Goal: Task Accomplishment & Management: Use online tool/utility

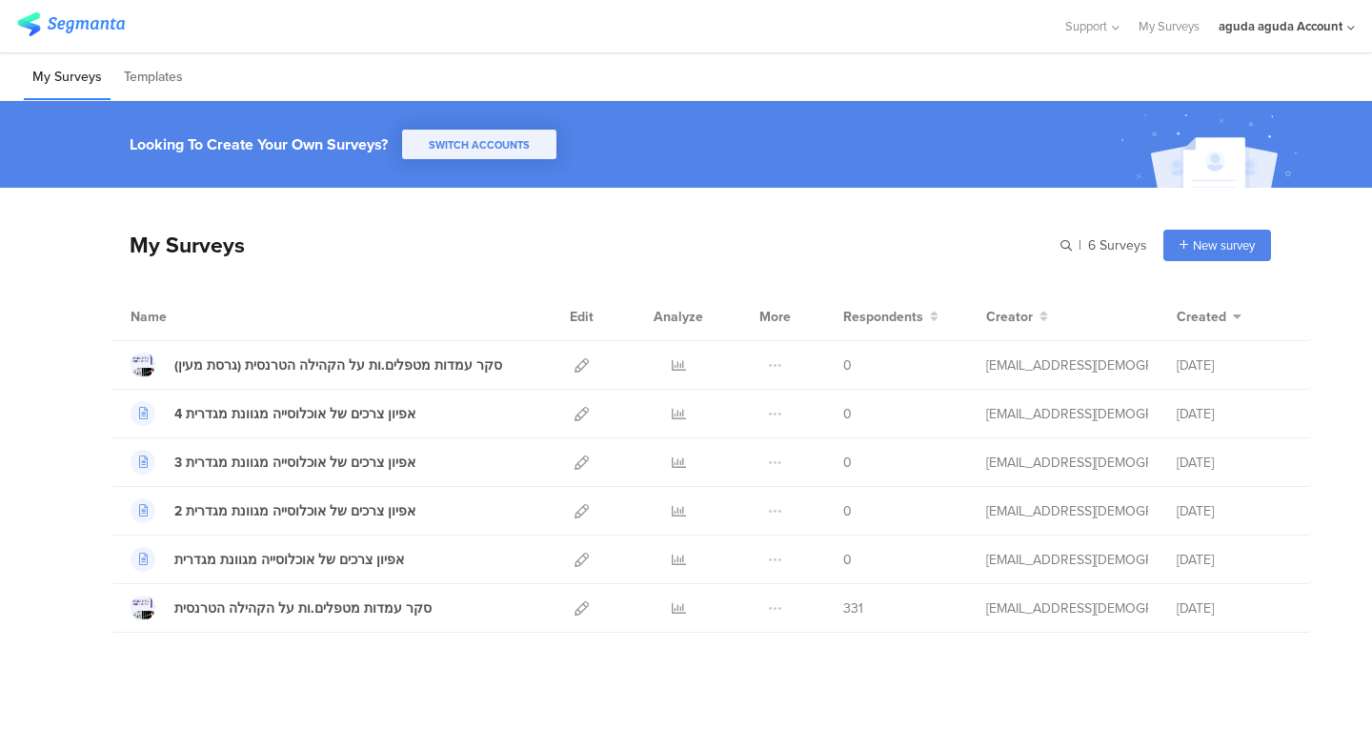
click at [1225, 0] on div "aguda aguda Account" at bounding box center [1287, 26] width 136 height 52
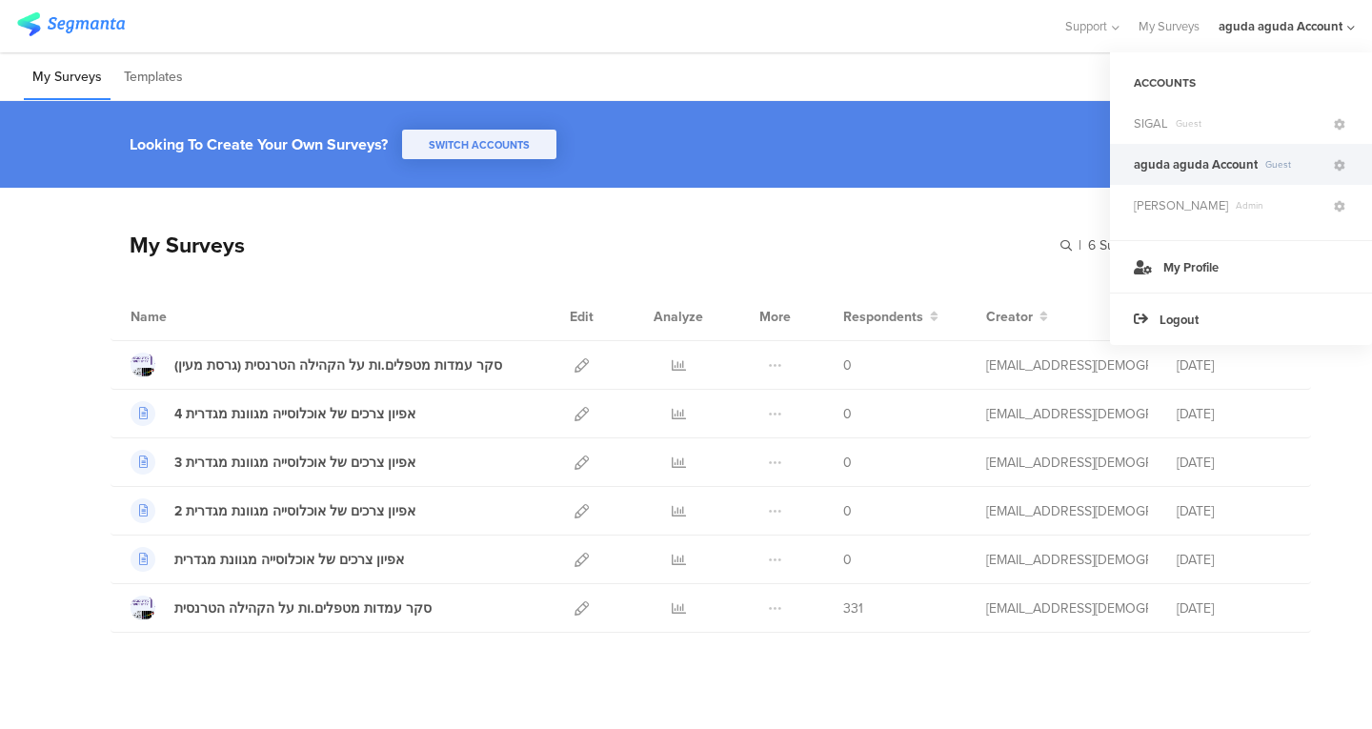
click at [1207, 129] on span "Guest" at bounding box center [1249, 123] width 163 height 14
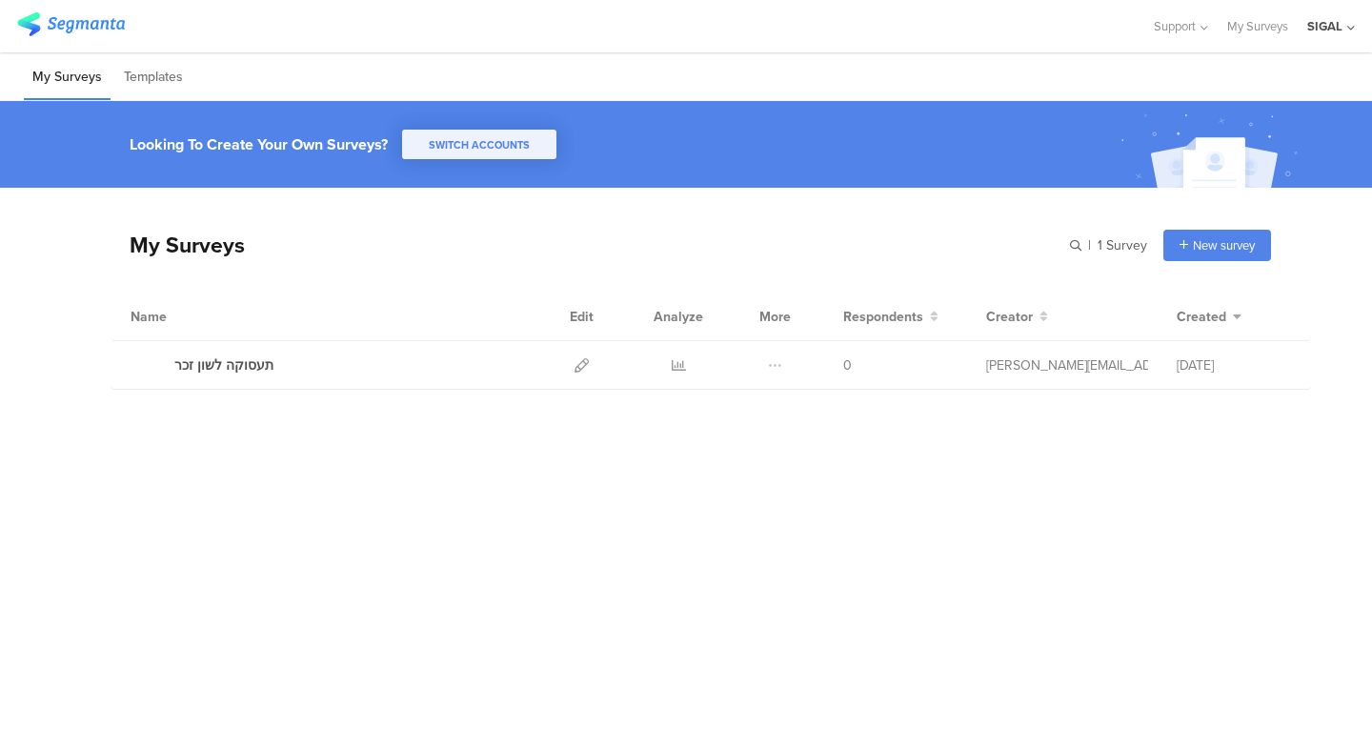
click at [589, 358] on div at bounding box center [581, 365] width 41 height 48
click at [578, 368] on icon at bounding box center [582, 365] width 14 height 14
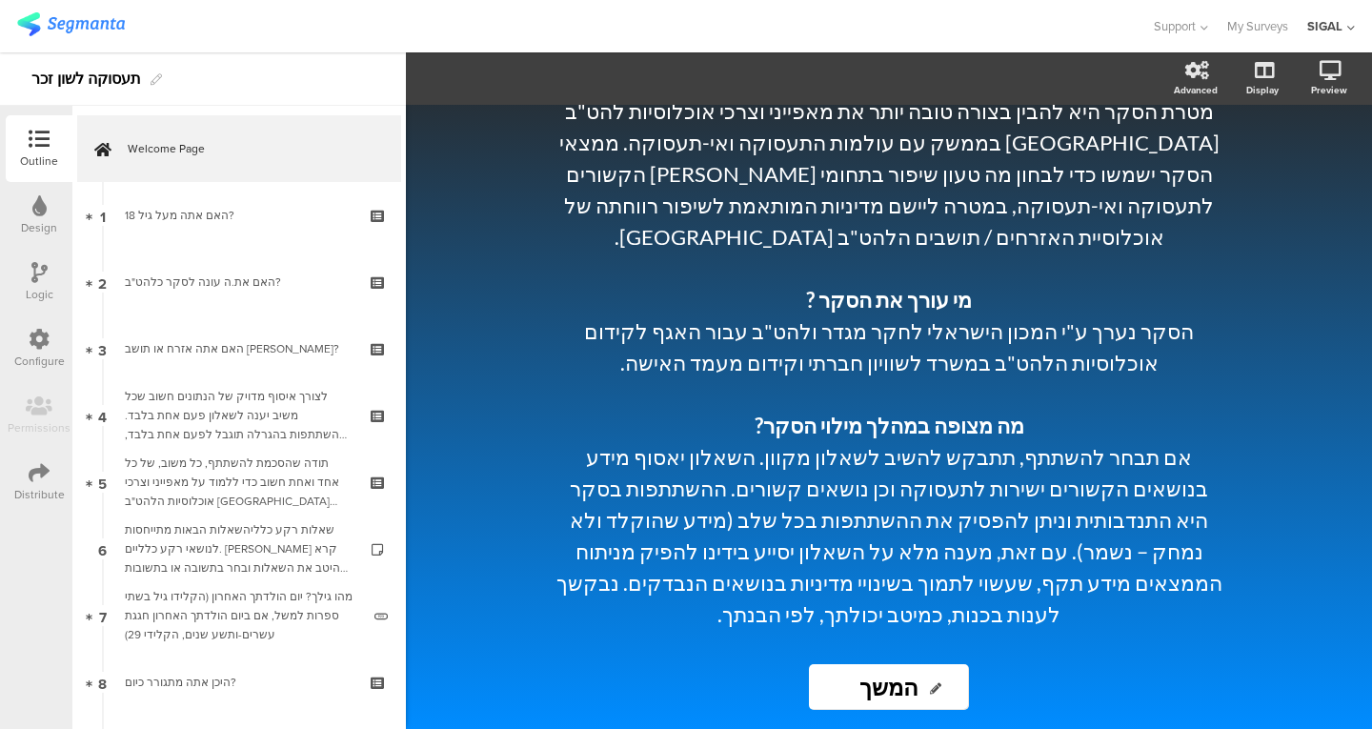
scroll to position [512, 0]
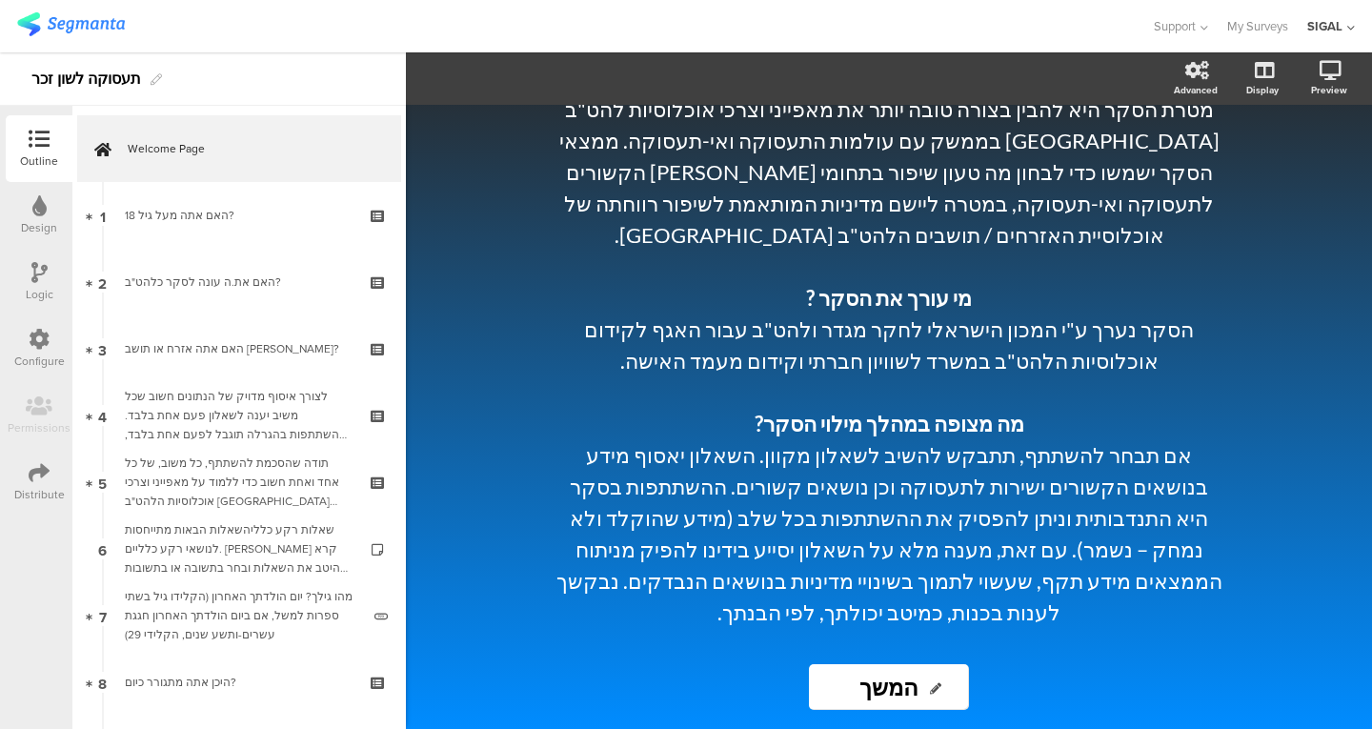
click at [274, 258] on link "2 האם את.ה עונה לסקר כלהט"ב?" at bounding box center [239, 282] width 324 height 67
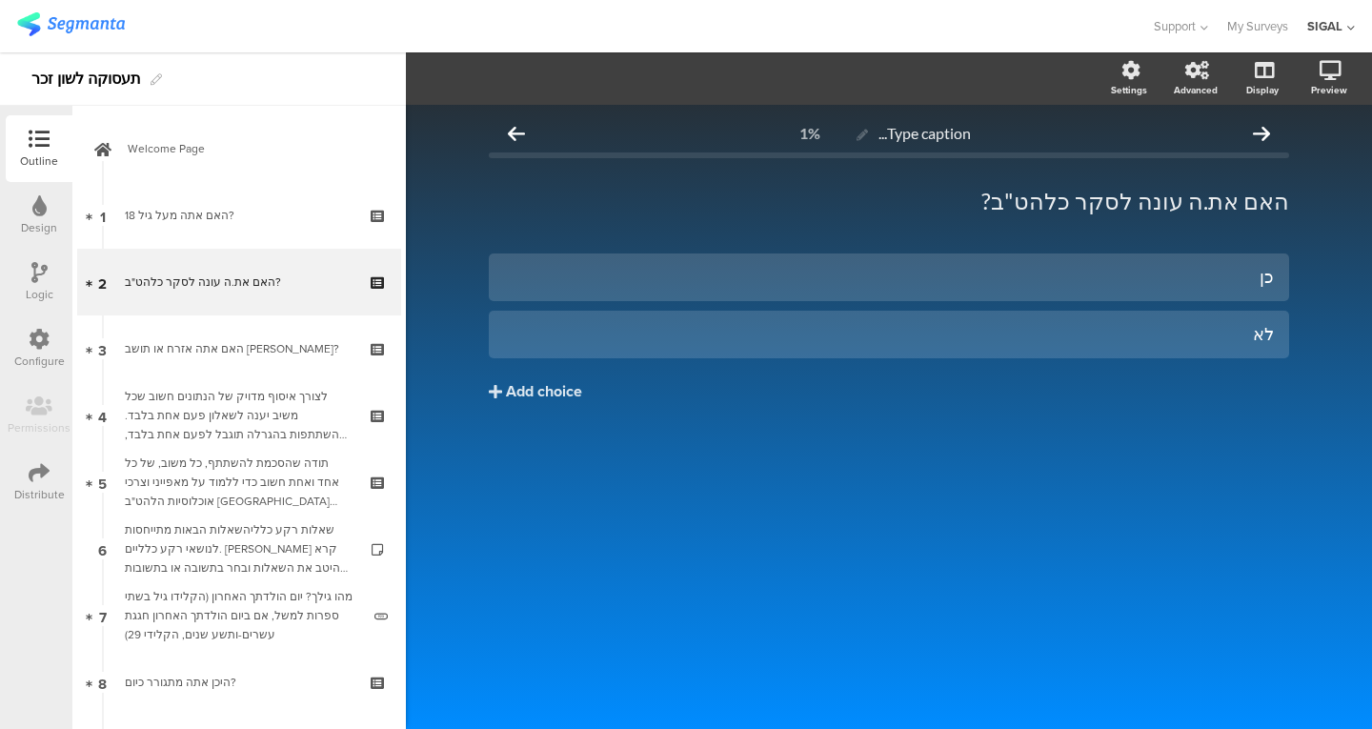
click at [232, 412] on div "לצורך איסוף מדויק של הנתונים חשוב שכל משיב יענה לשאלון פעם אחת בלבד. ההשתתפות ב…" at bounding box center [239, 415] width 228 height 57
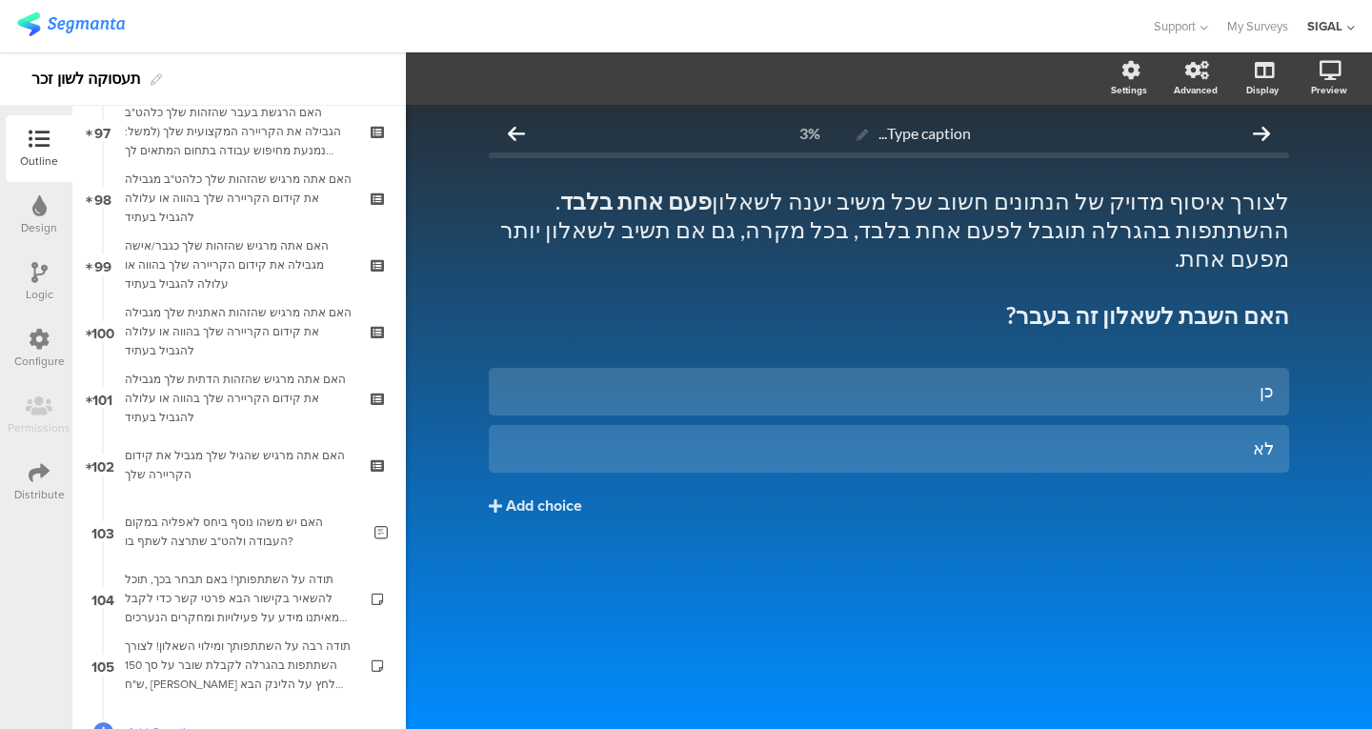
scroll to position [6488, 0]
click at [260, 276] on div "האם אתה מרגיש שהזהות שלך כגבר/אישה מגבילה את קידום הקריירה שלך בהווה או עלולה ל…" at bounding box center [239, 263] width 228 height 57
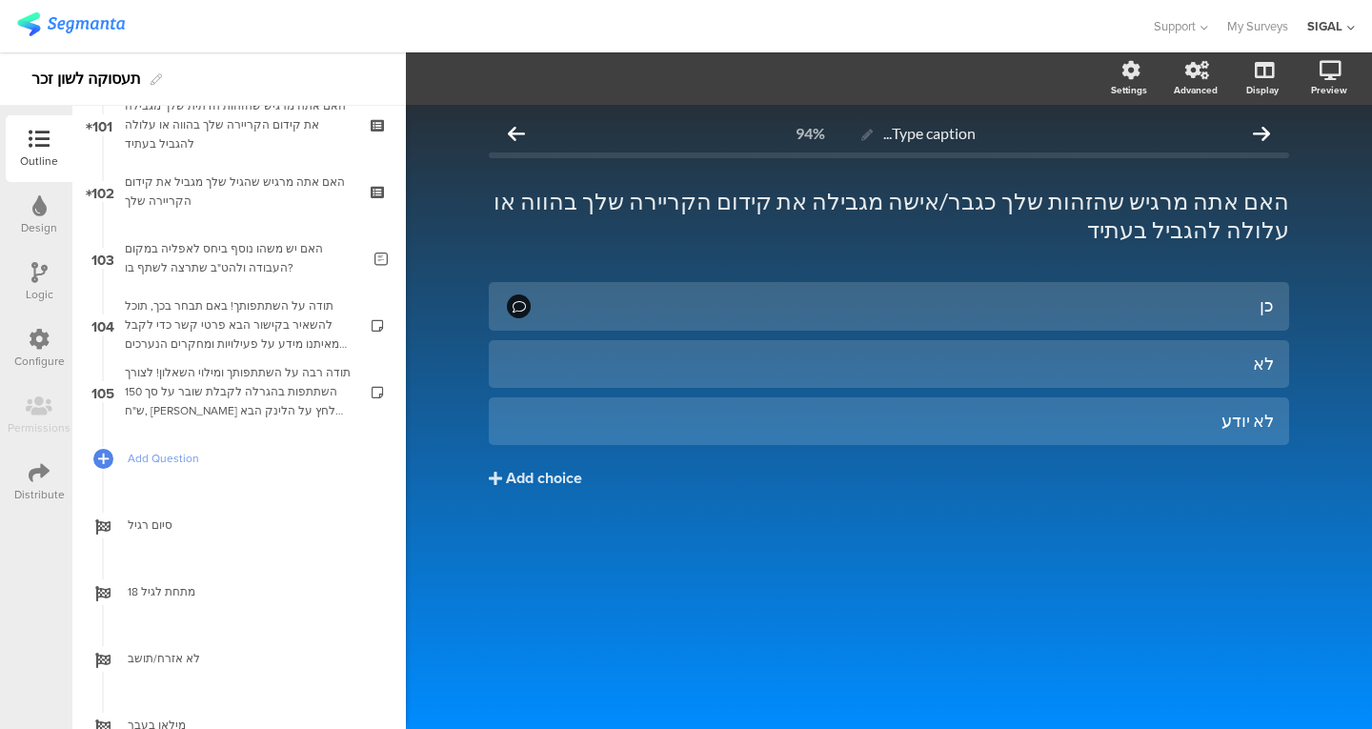
scroll to position [6761, 0]
click at [223, 405] on div "תודה רבה על השתתפותך ומילוי השאלון! לצורך השתתפות בהגרלה לקבלת שובר על סך 150 ש…" at bounding box center [239, 390] width 228 height 57
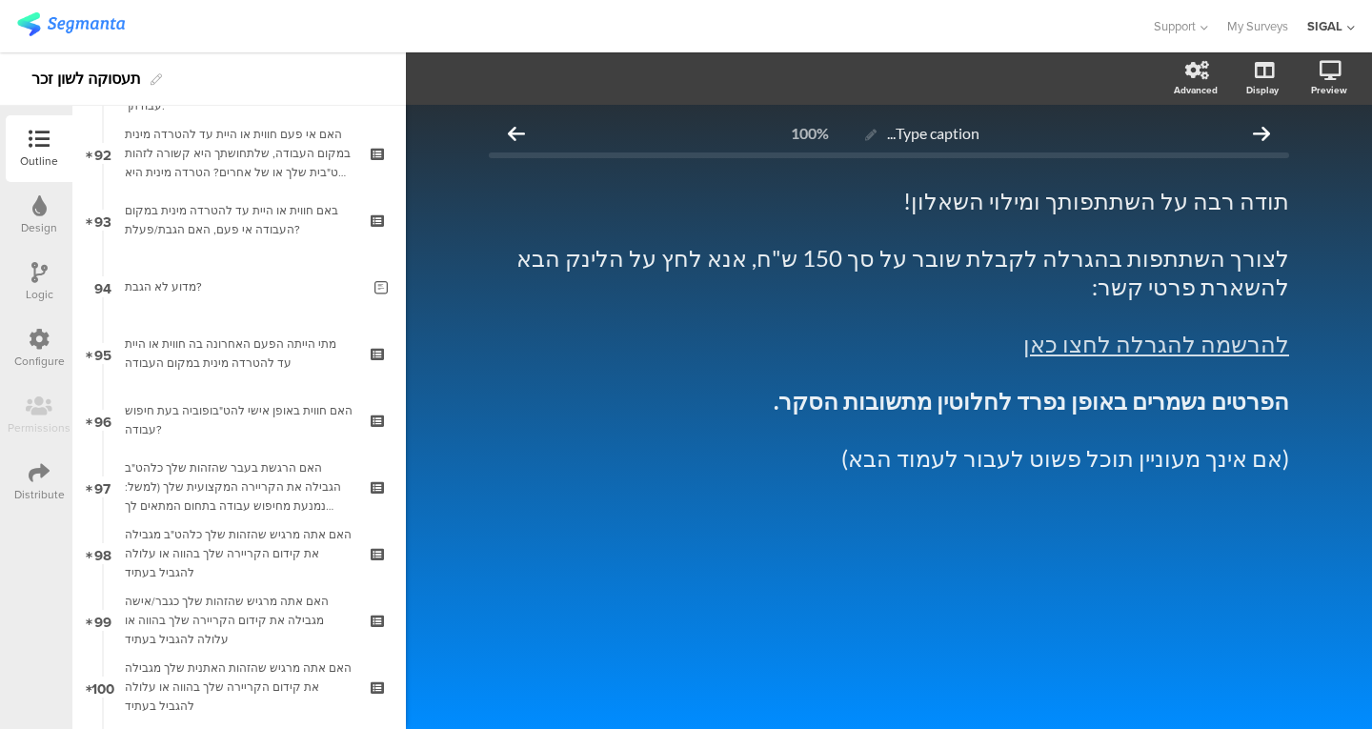
scroll to position [6131, 0]
click at [250, 303] on link "94 מדוע לא הגבת?" at bounding box center [239, 286] width 324 height 67
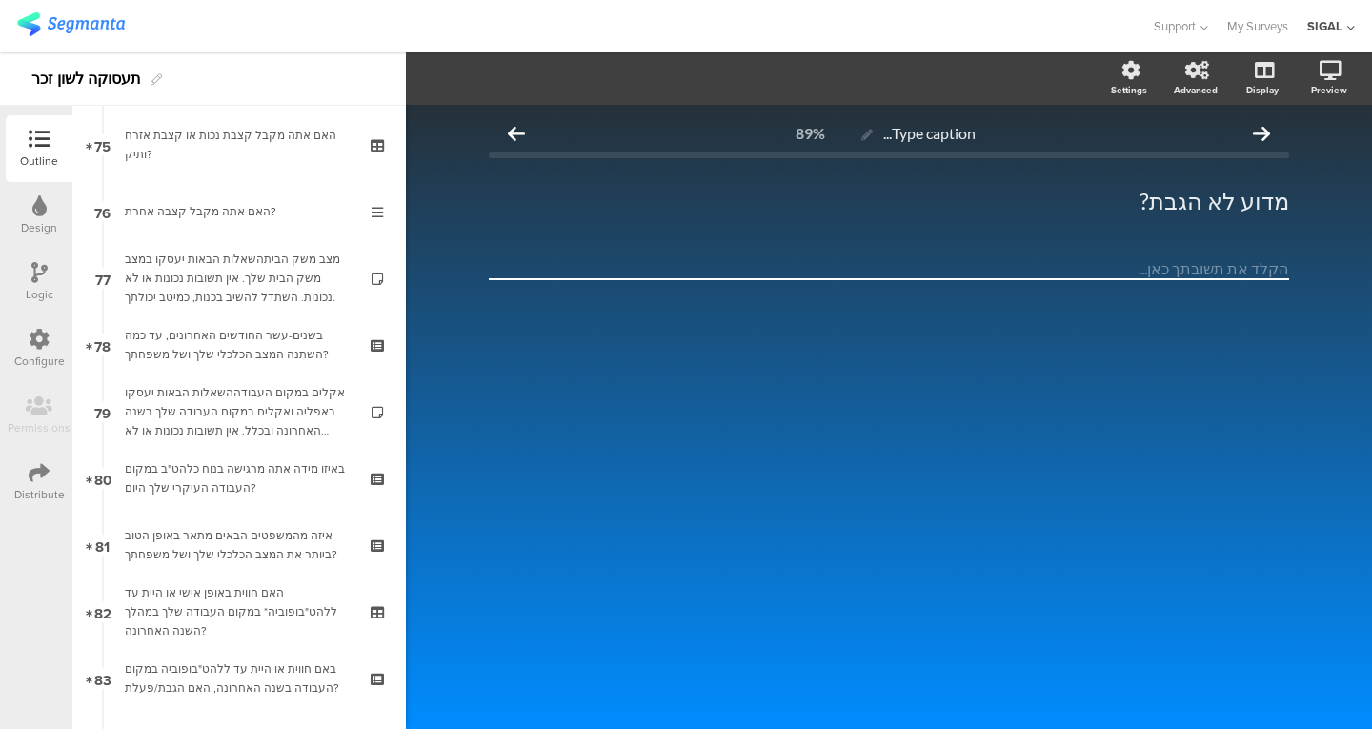
scroll to position [5005, 0]
click at [257, 272] on div "מצב משק הביתהשאלות הבאות יעסקו במצב משק הבית שלך. אין תשובות נכונות או לא נכונו…" at bounding box center [239, 279] width 228 height 57
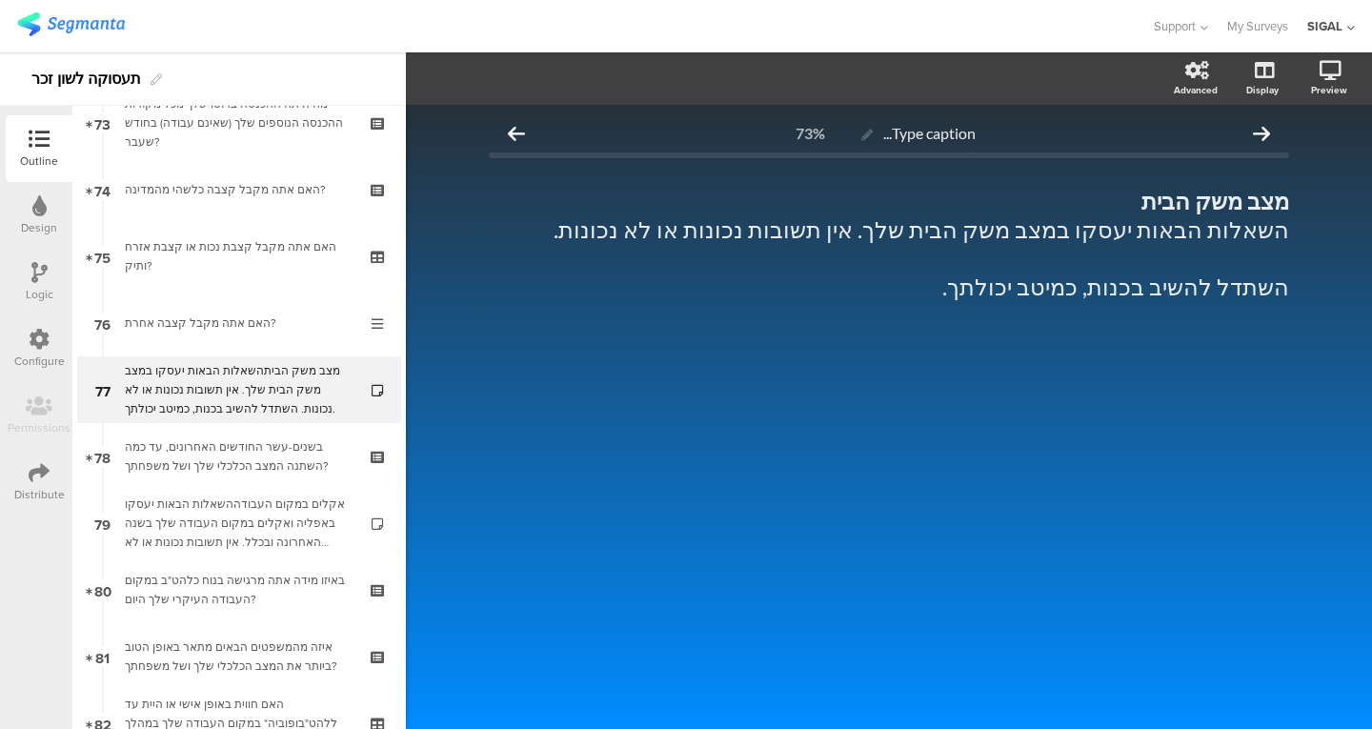
scroll to position [4893, 0]
click at [280, 454] on div "בשנים-עשר החודשים האחרונים, עד כמה השתנה המצב הכלכלי שלך ושל משפחתך?" at bounding box center [239, 458] width 228 height 38
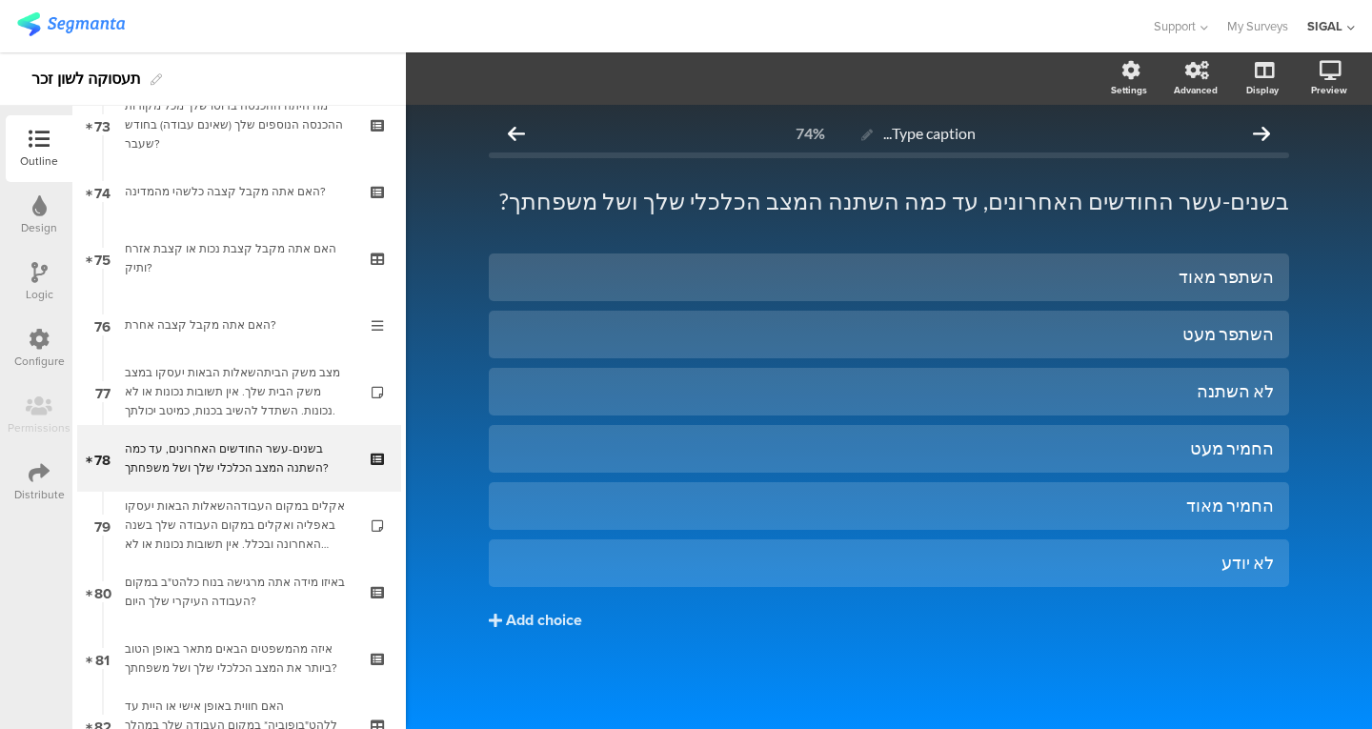
click at [279, 316] on div "האם אתה מקבל קצבה אחרת?" at bounding box center [239, 324] width 228 height 19
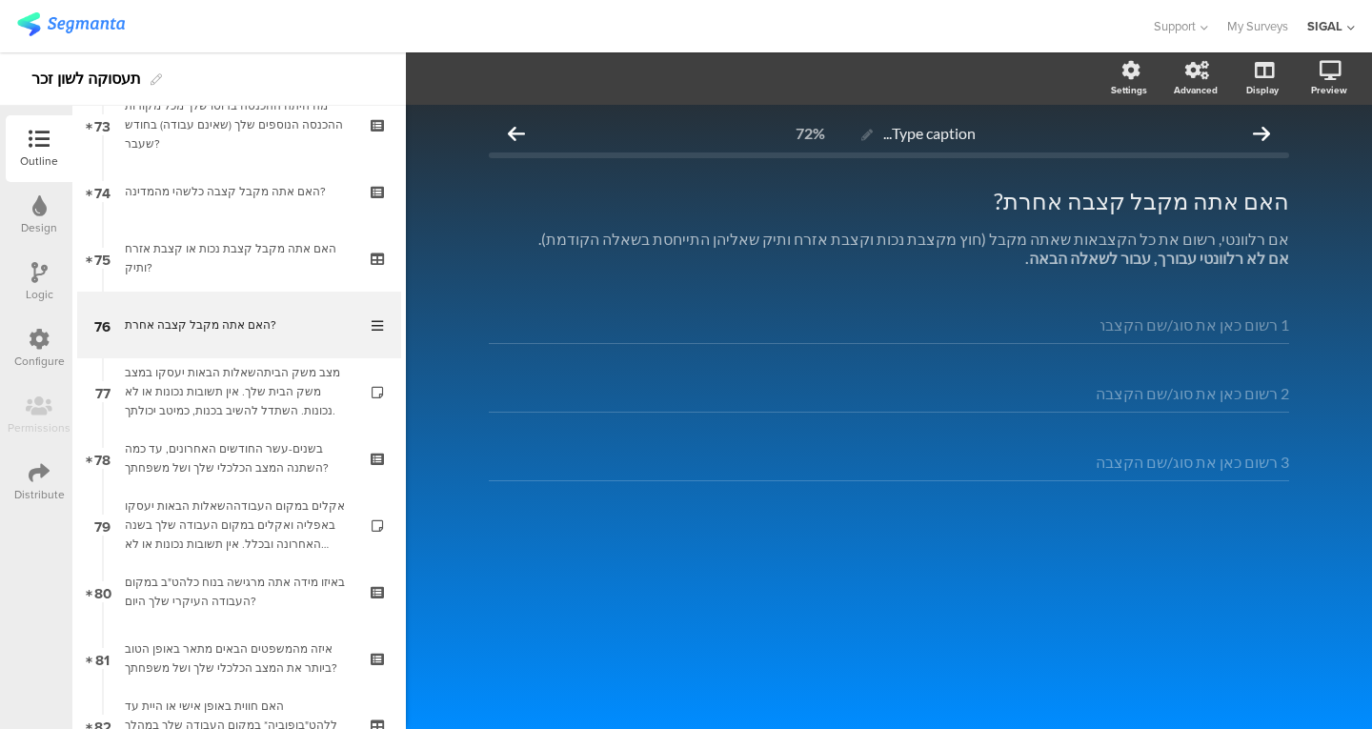
click at [172, 278] on link "75 האם אתה מקבל קצבת נכות או קצבת אזרח ותיק?" at bounding box center [239, 258] width 324 height 67
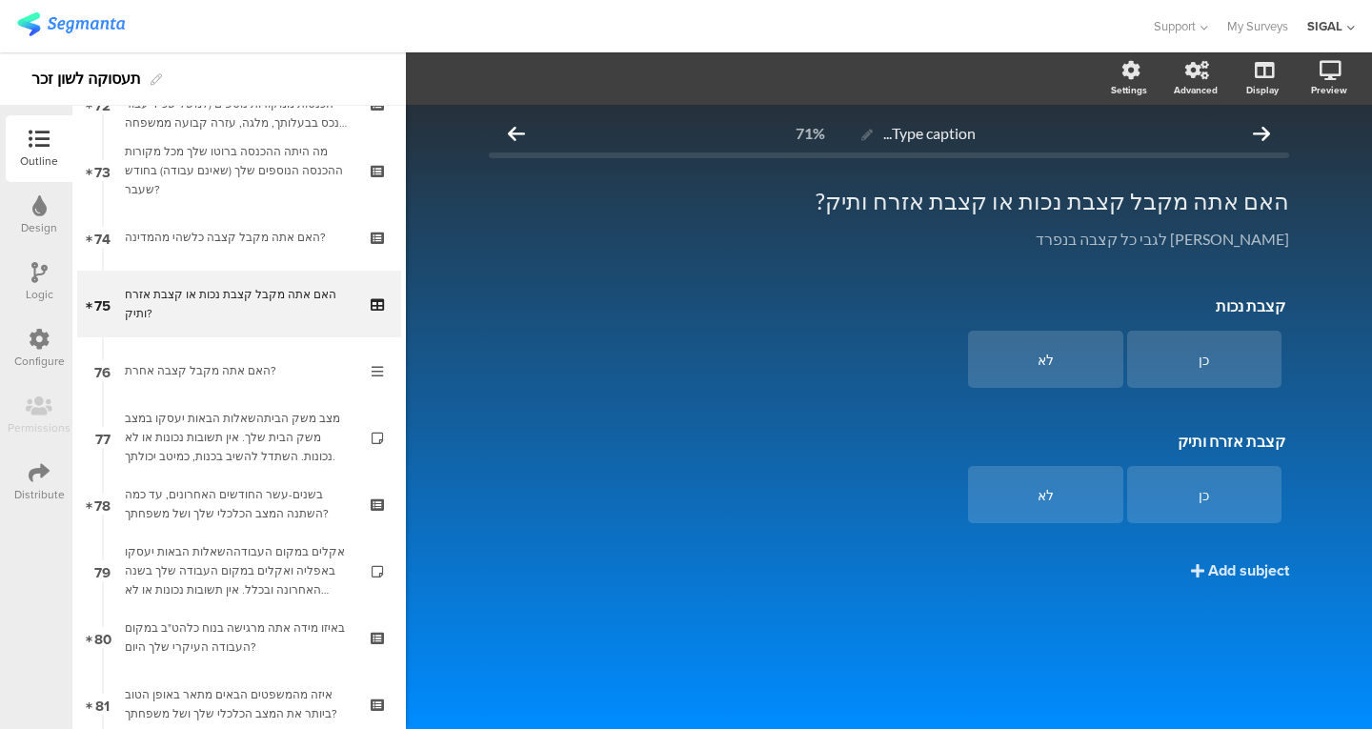
scroll to position [4846, 0]
click at [282, 249] on link "74 האם אתה מקבל קצבה כלשהי מהמדינה?" at bounding box center [239, 238] width 324 height 67
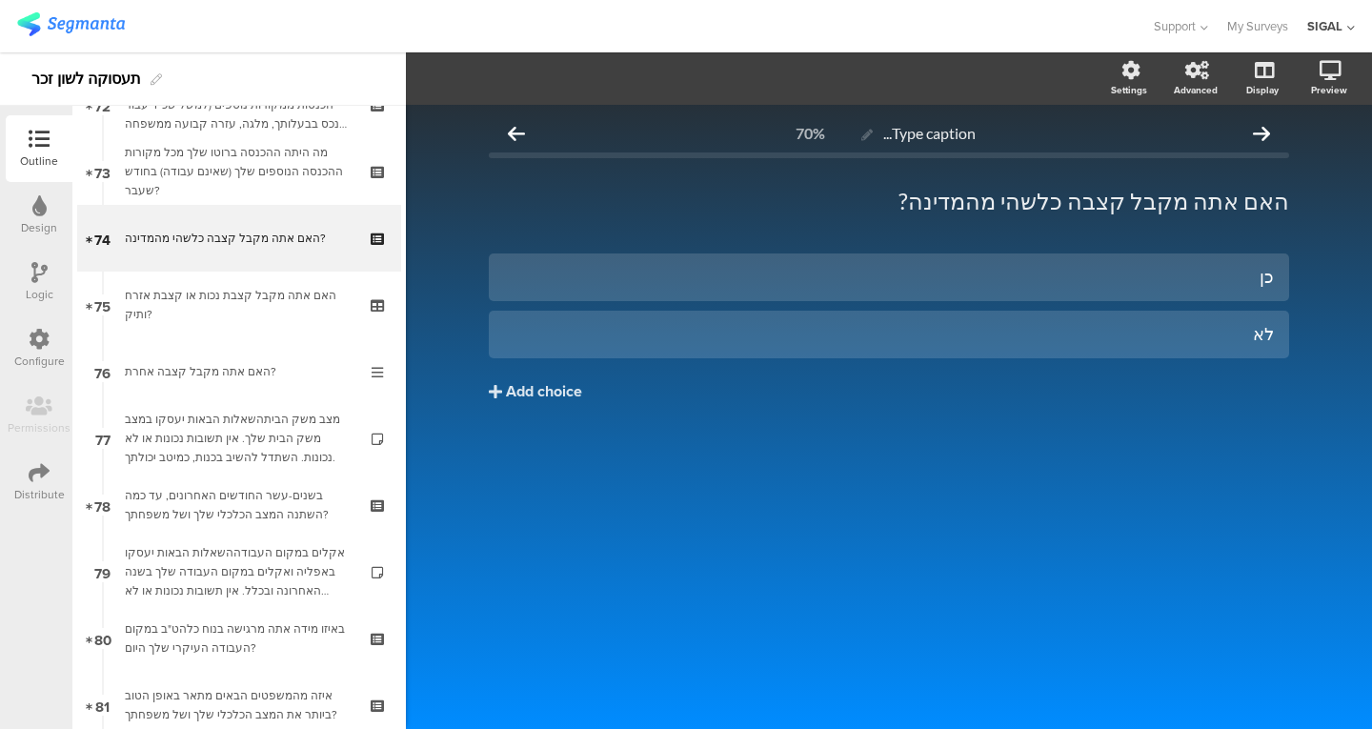
click at [295, 181] on div "מה היתה ההכנסה ברוטו שלך מכל מקורות ההכנסה הנוספים שלך (שאינם עבודה) בחודש שעבר?" at bounding box center [239, 171] width 228 height 57
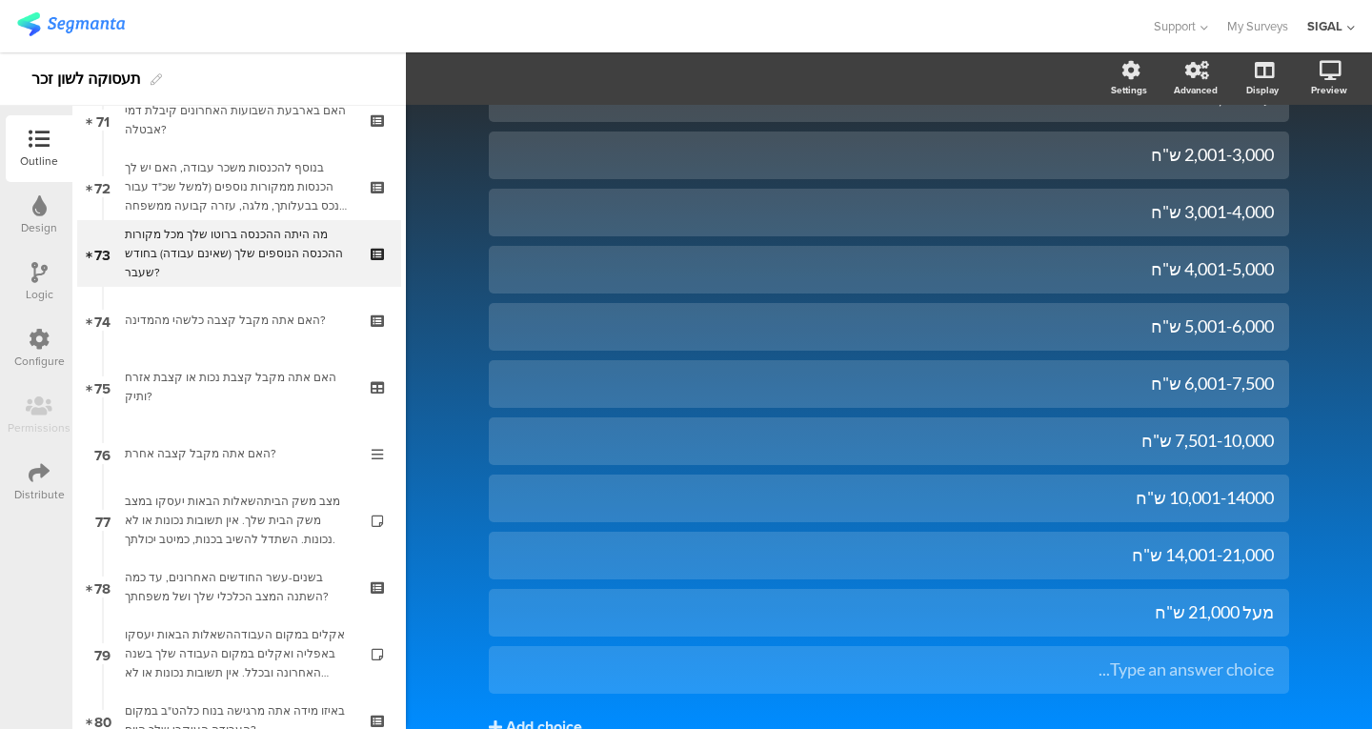
scroll to position [277, 0]
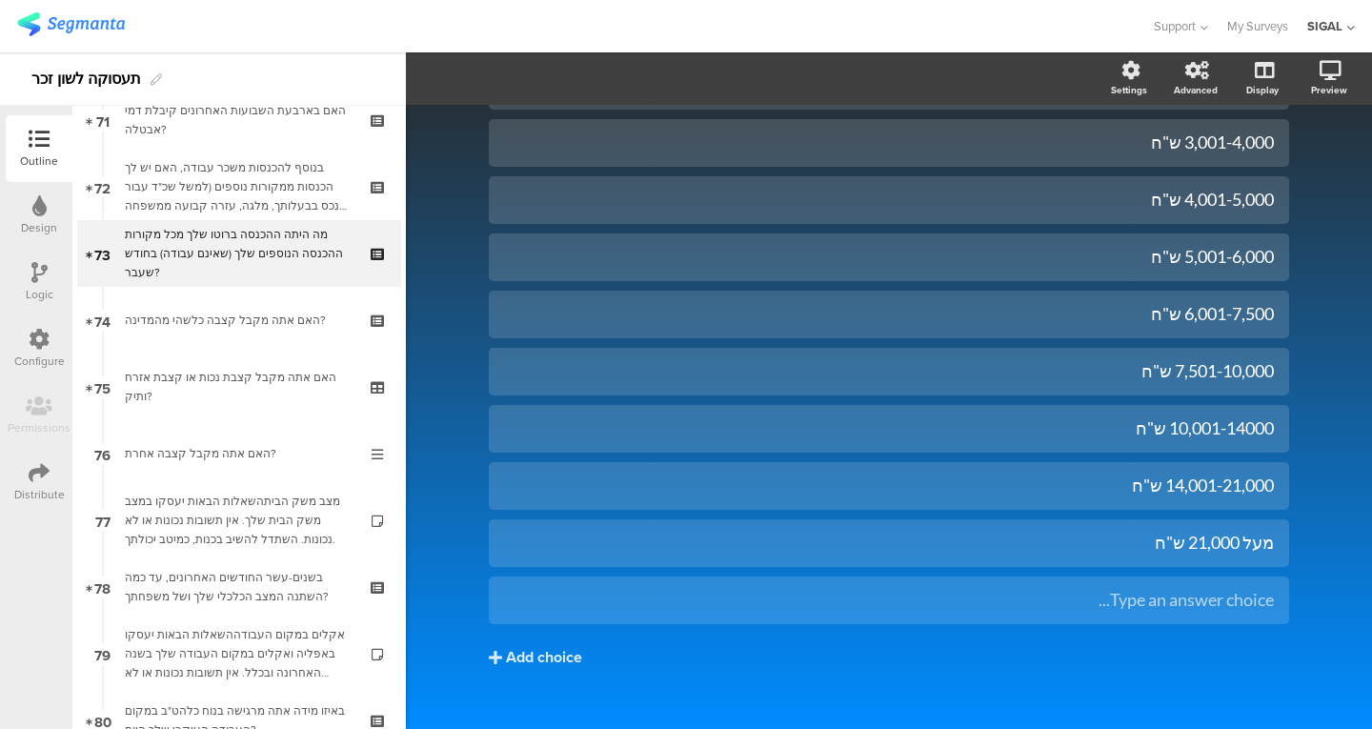
click at [258, 226] on div "מה היתה ההכנסה ברוטו שלך מכל מקורות ההכנסה הנוספים שלך (שאינם עבודה) בחודש שעבר?" at bounding box center [239, 253] width 228 height 57
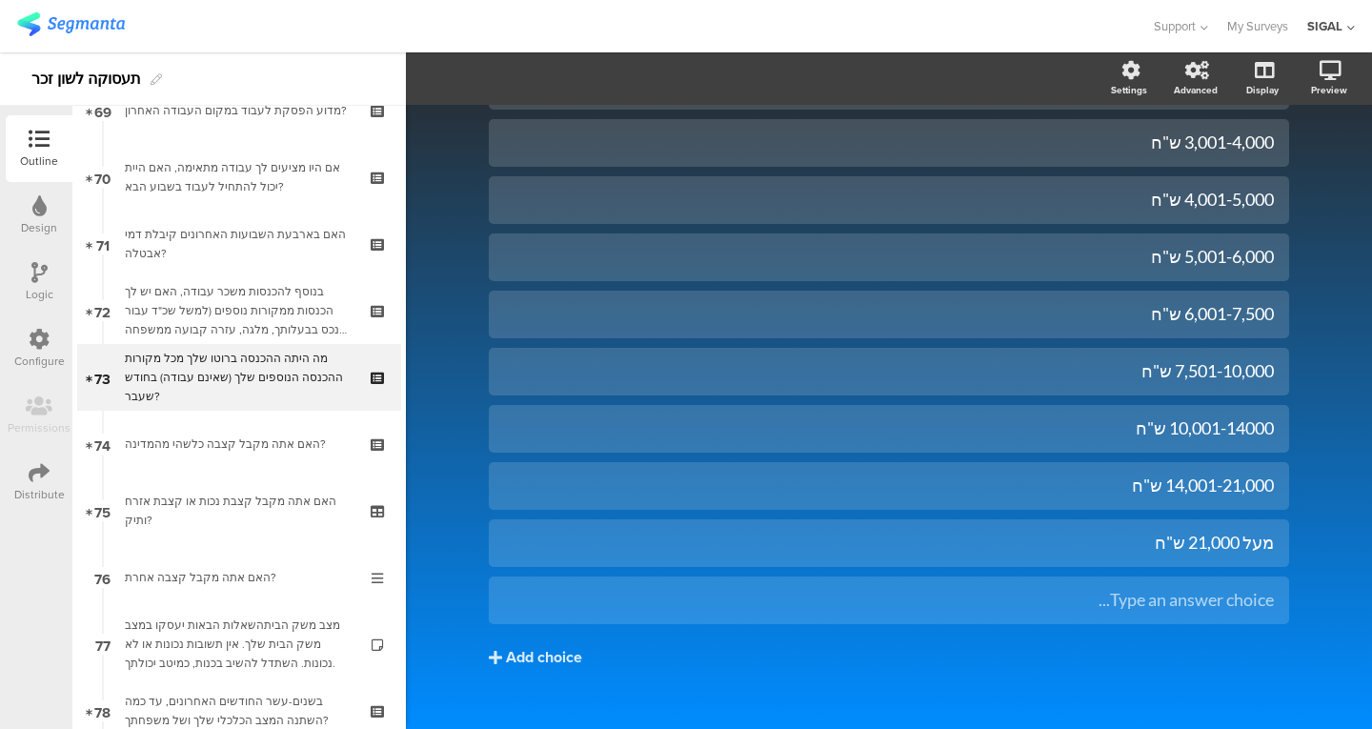
scroll to position [4639, 0]
click at [201, 348] on link "73 מה היתה ההכנסה ברוטו שלך מכל מקורות ההכנסה הנוספים שלך (שאינם עבודה) בחודש ש…" at bounding box center [239, 378] width 324 height 67
click at [229, 310] on div "בנוסף להכנסות משכר עבודה, האם יש לך הכנסות ממקורות נוספים (למשל שכ"ד עבור נכס ב…" at bounding box center [239, 311] width 228 height 57
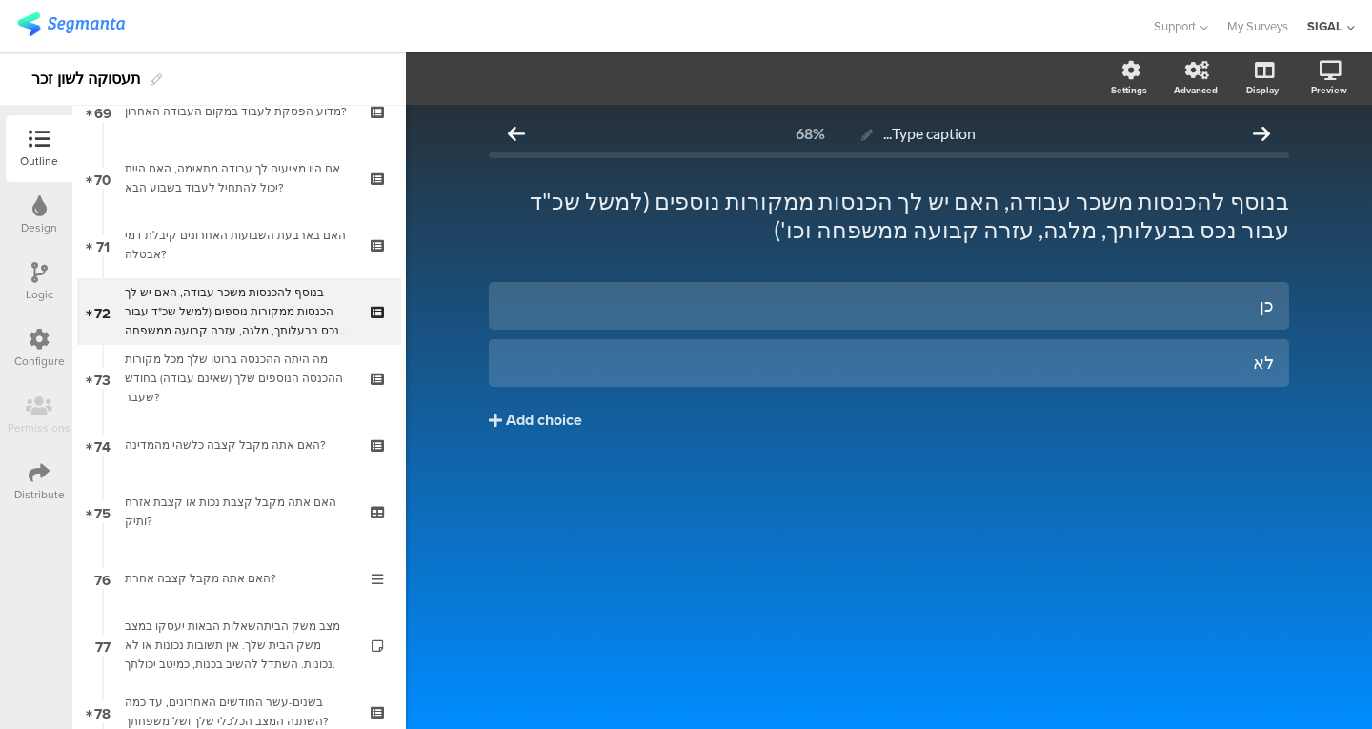
click at [255, 250] on div "האם בארבעת השבועות האחרונים קיבלת דמי אבטלה?" at bounding box center [239, 245] width 228 height 38
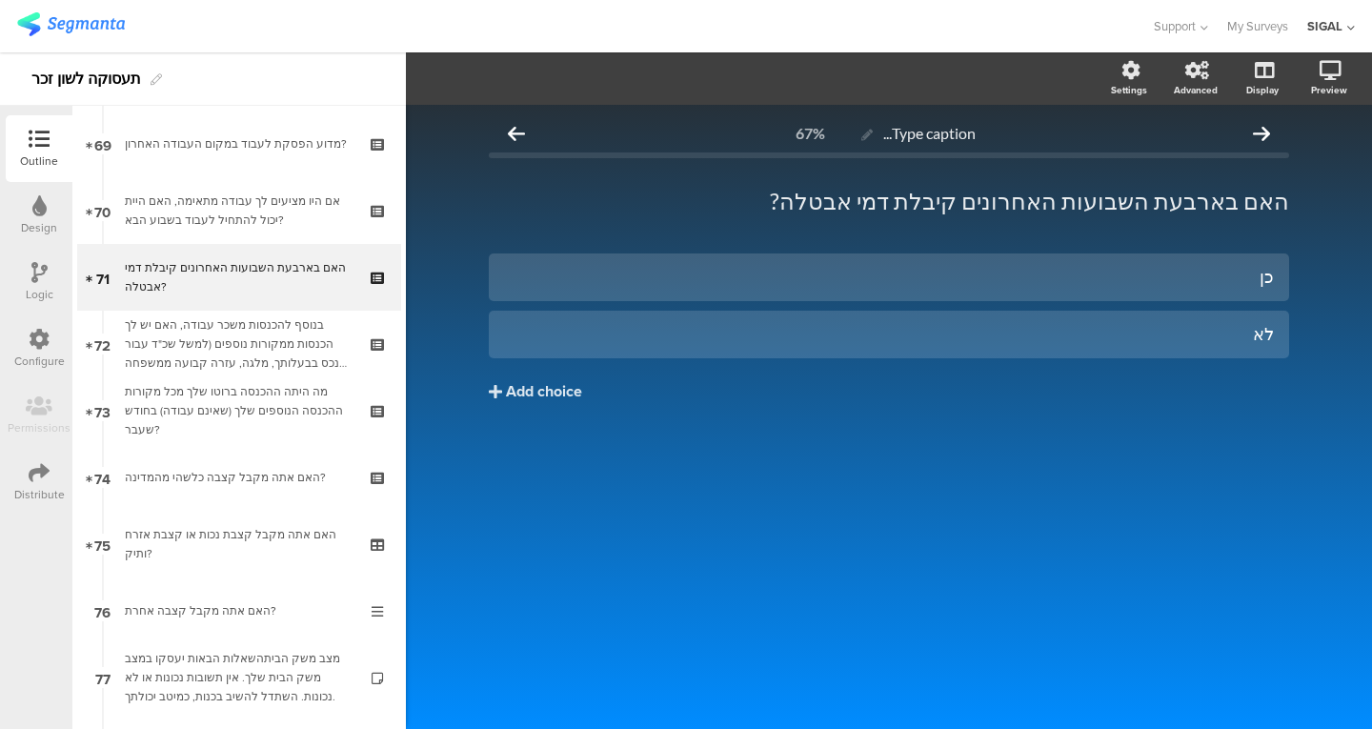
scroll to position [4606, 0]
click at [250, 235] on link "70 אם היו מציעים לך עבודה מתאימה, האם היית יכול להתחיל לעבוד בשבוע הבא?" at bounding box center [239, 211] width 324 height 67
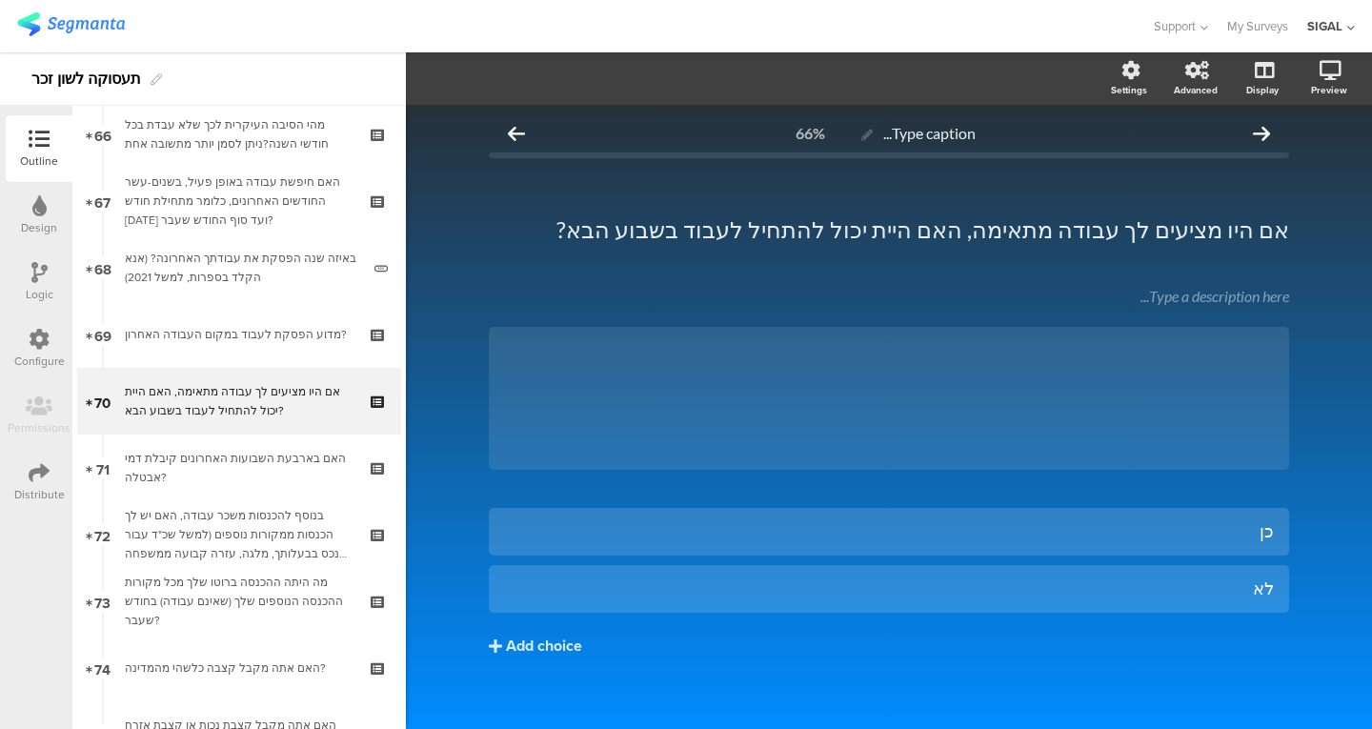
scroll to position [4416, 0]
click at [236, 262] on div "באיזה שנה הפסקת את עבודתך האחרונה? (אנא הקלד בספרות, למשל 2021)" at bounding box center [242, 268] width 235 height 38
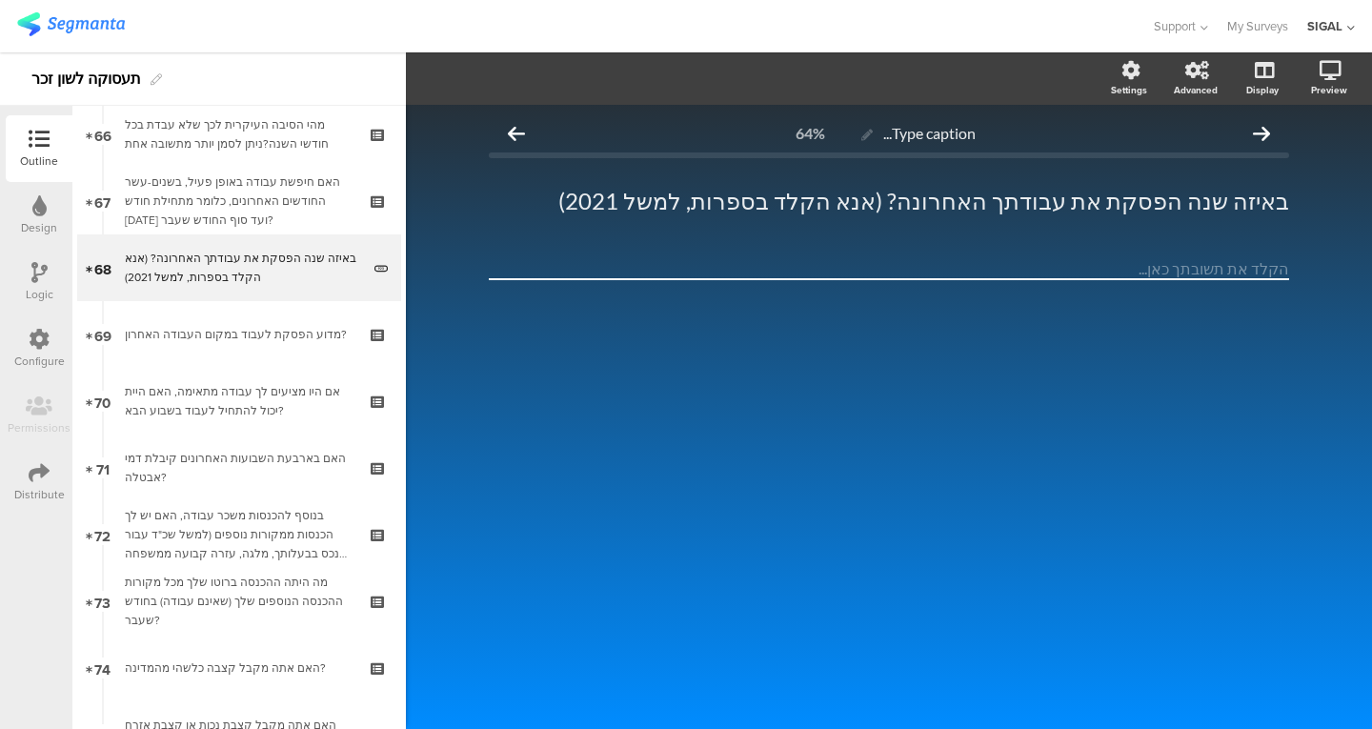
click at [215, 314] on link "69 מדוע הפסקת לעבוד במקום העבודה האחרון?" at bounding box center [239, 334] width 324 height 67
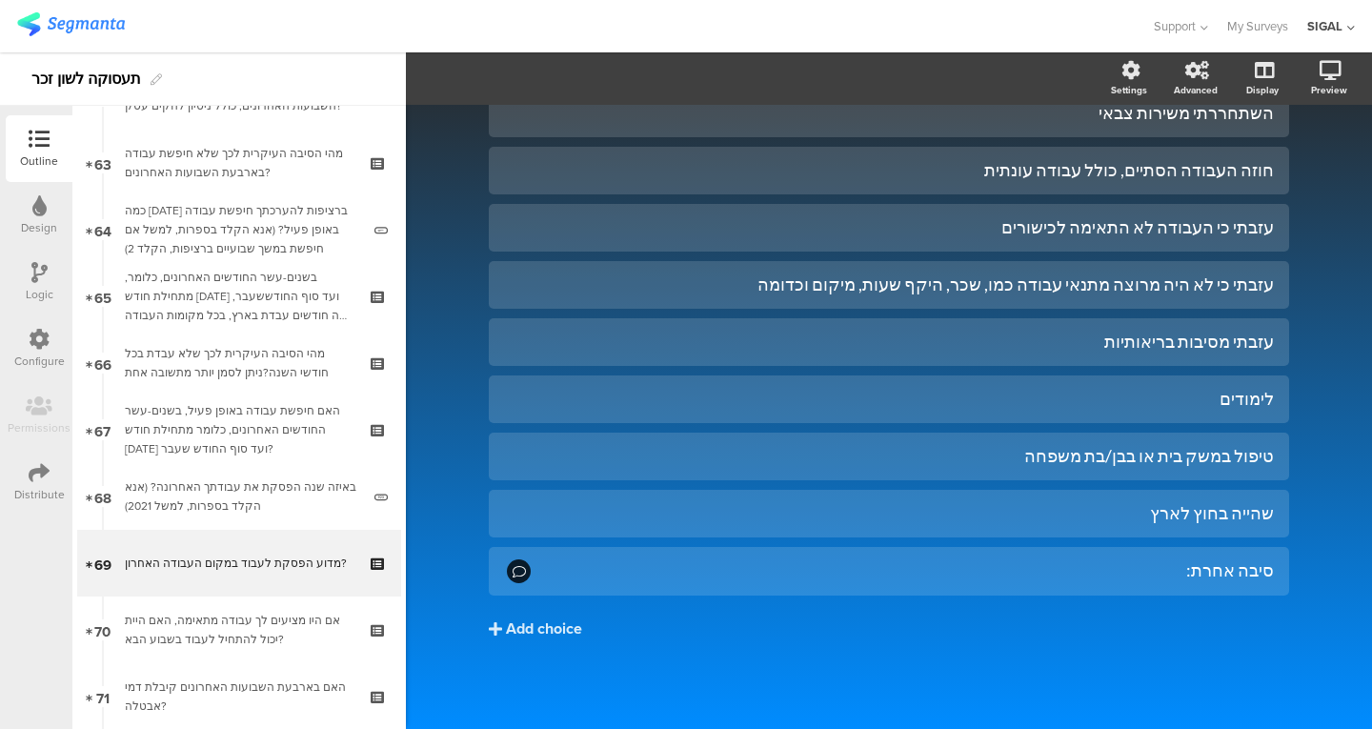
scroll to position [4189, 0]
click at [262, 233] on div "כמה שבועות ברציפות להערכתך חיפשת עבודה באופן פעיל? (אנא הקלד בספרות, למשל אם חי…" at bounding box center [242, 228] width 235 height 57
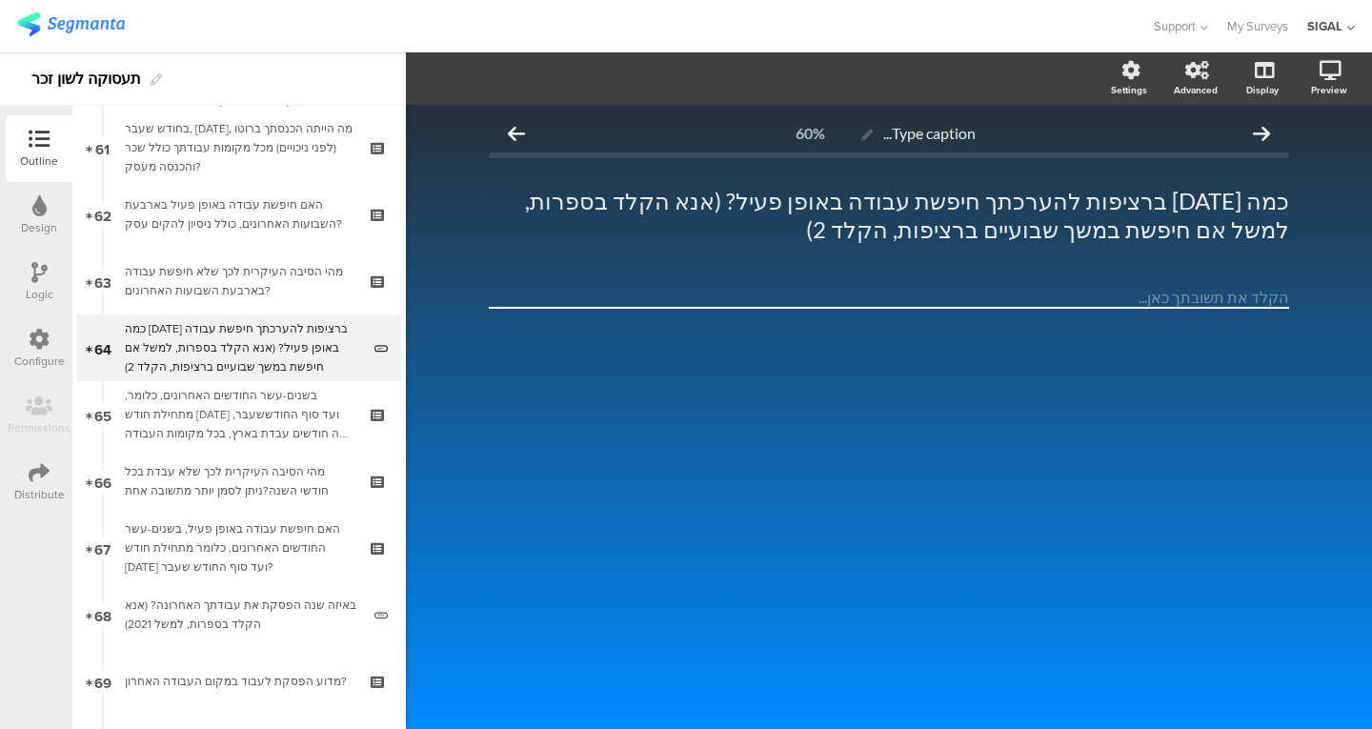
scroll to position [4062, 0]
